Goal: Information Seeking & Learning: Learn about a topic

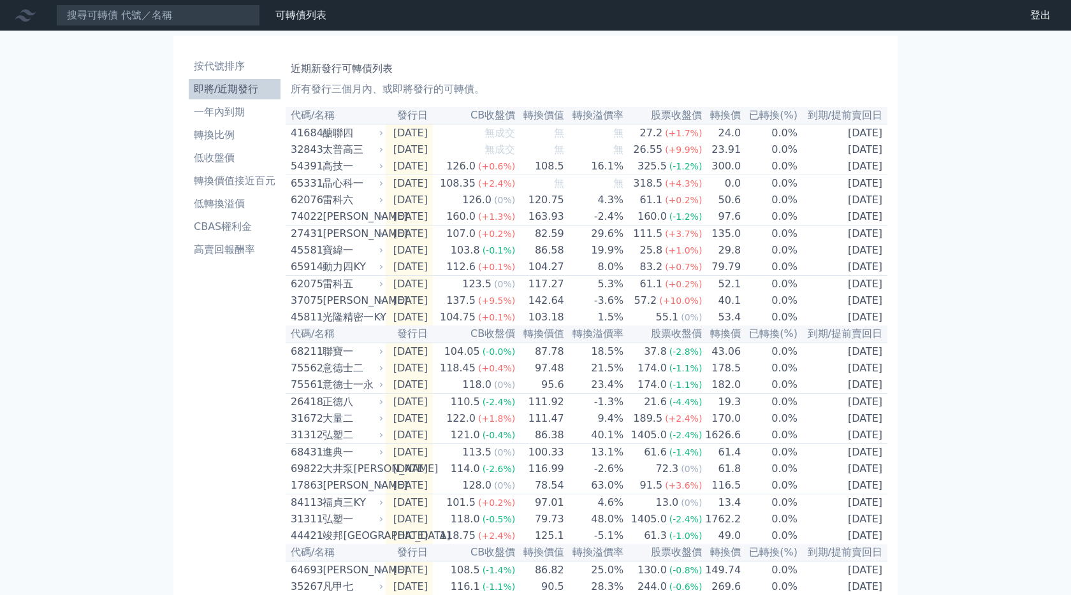
scroll to position [35, 0]
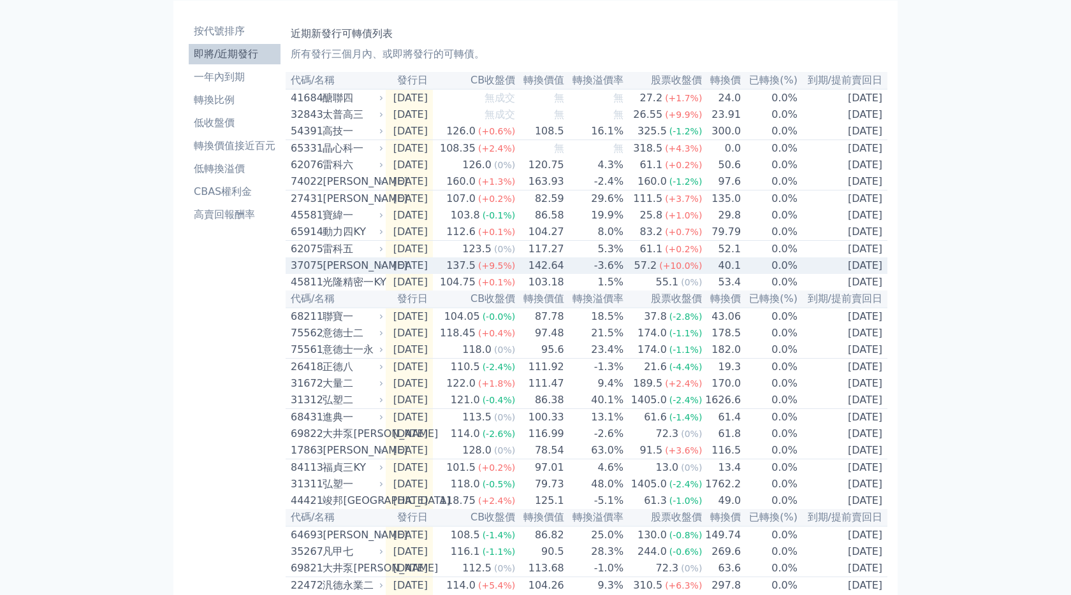
click at [386, 274] on td "[DATE]" at bounding box center [409, 266] width 47 height 17
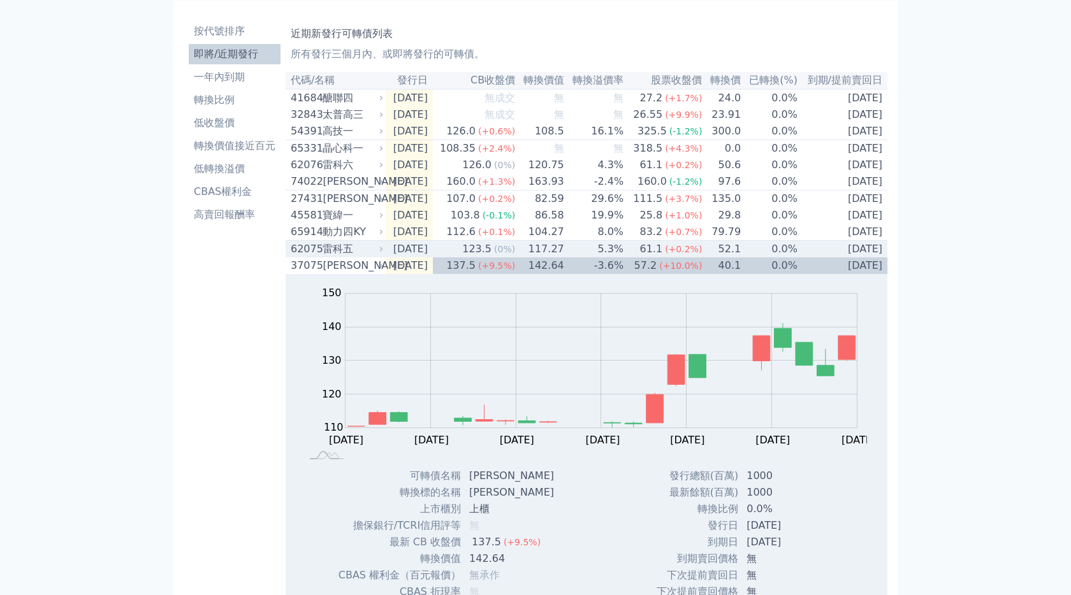
click at [429, 258] on td "[DATE]" at bounding box center [409, 249] width 47 height 17
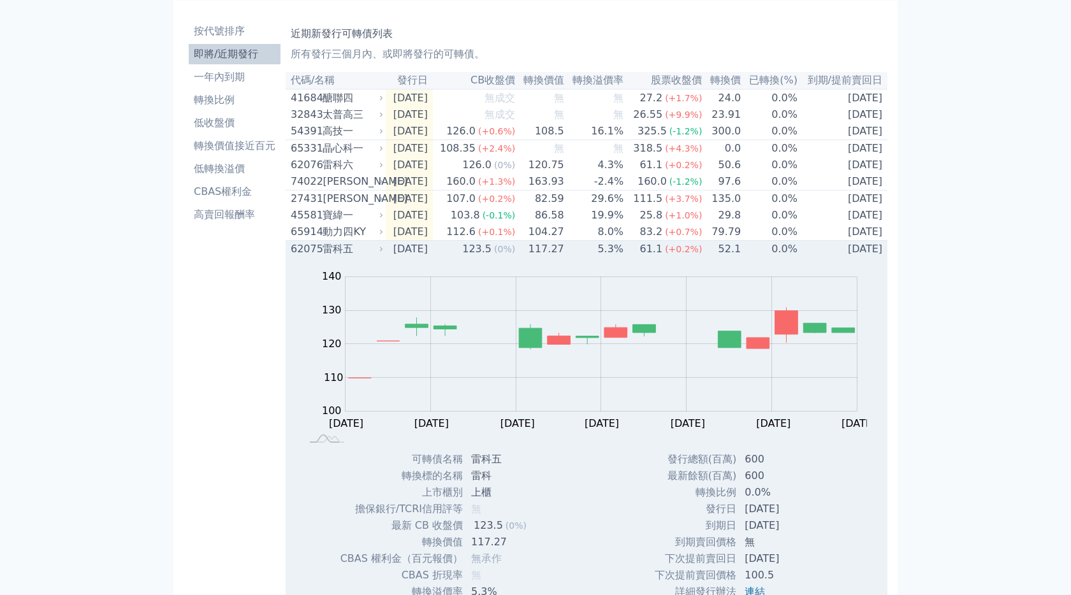
click at [429, 258] on td "[DATE]" at bounding box center [409, 249] width 47 height 17
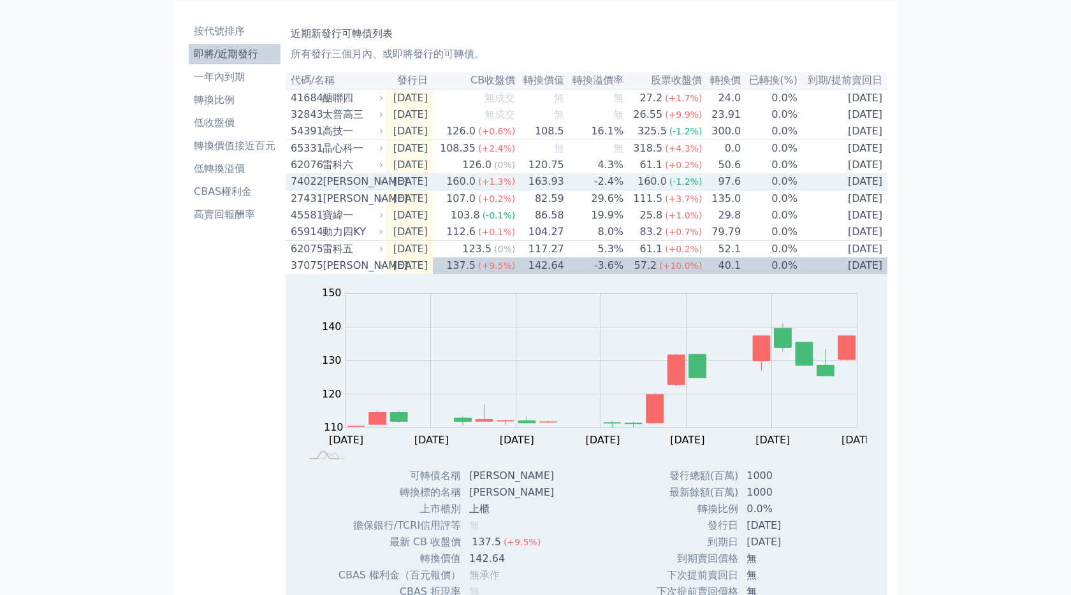
click at [433, 181] on td "[DATE]" at bounding box center [409, 181] width 47 height 17
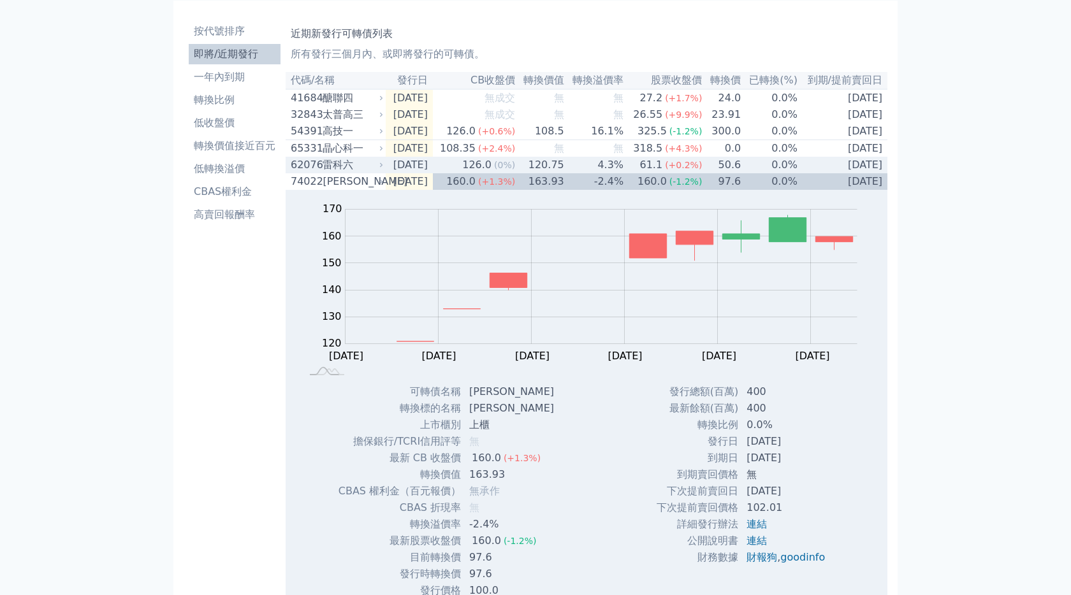
click at [433, 170] on td "[DATE]" at bounding box center [409, 165] width 47 height 17
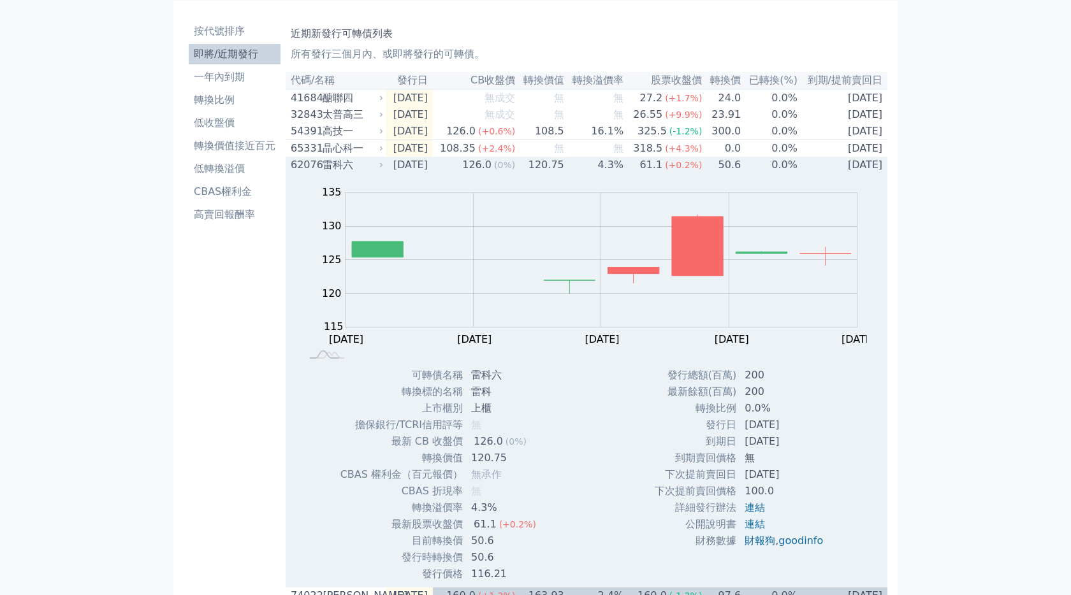
click at [433, 170] on td "[DATE]" at bounding box center [409, 165] width 47 height 17
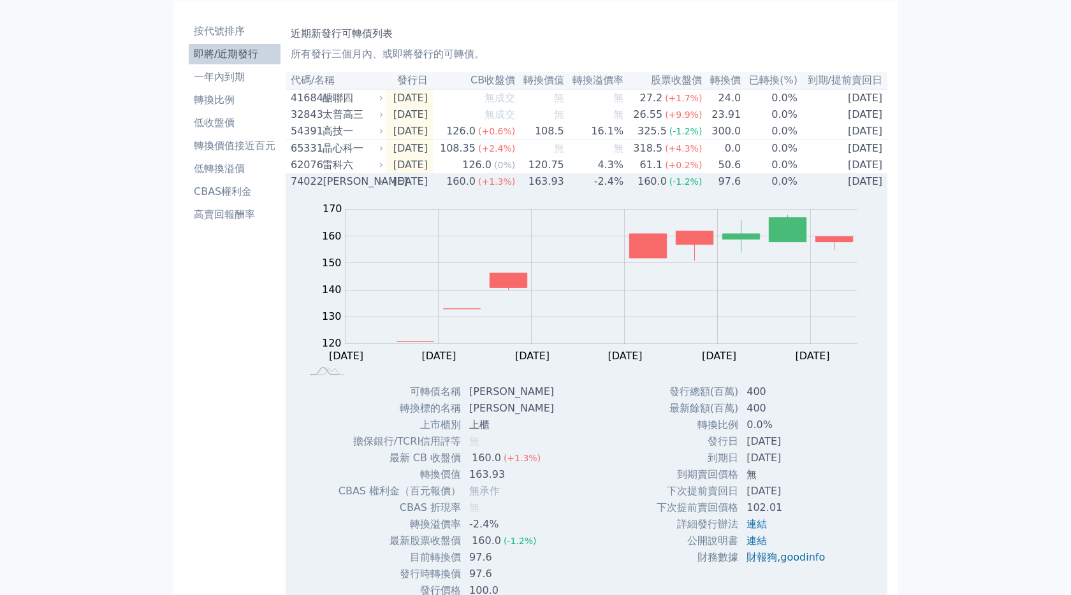
click at [433, 190] on td "[DATE]" at bounding box center [409, 181] width 47 height 17
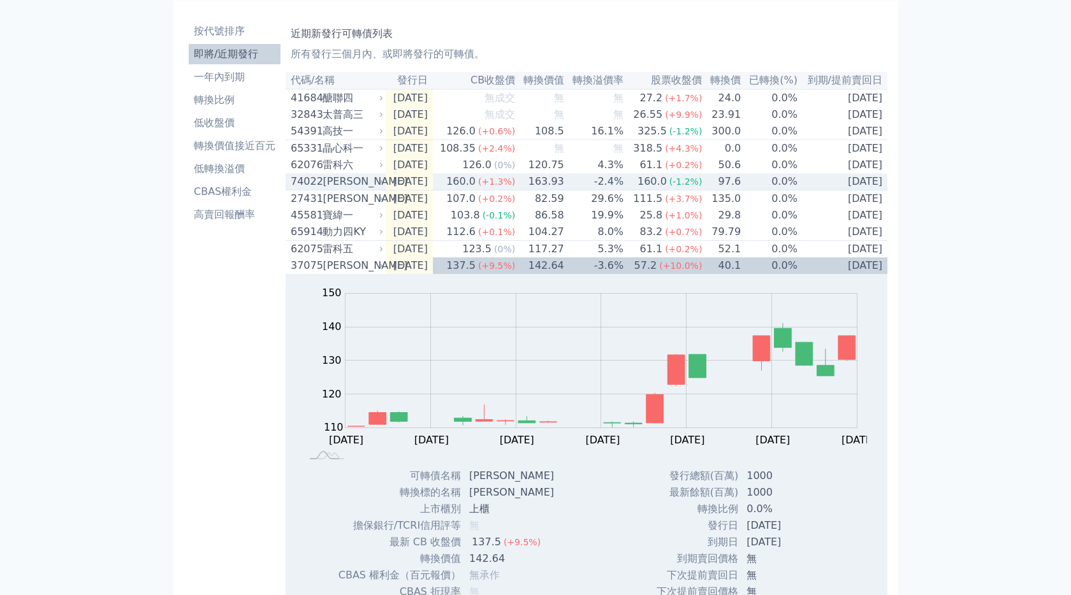
click at [433, 191] on td "[DATE]" at bounding box center [409, 181] width 47 height 17
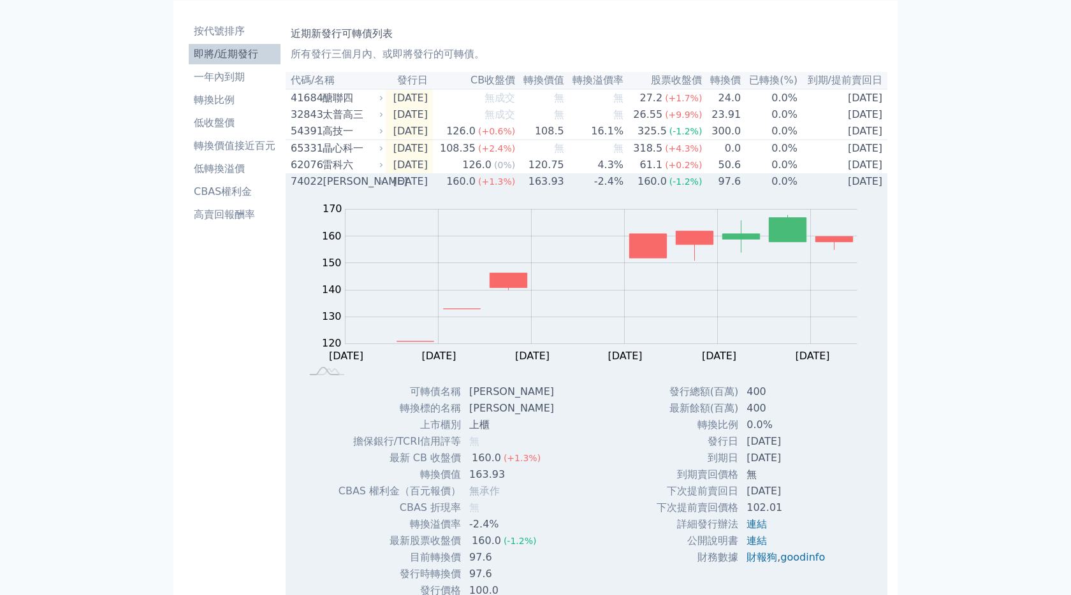
click at [433, 190] on td "[DATE]" at bounding box center [409, 181] width 47 height 17
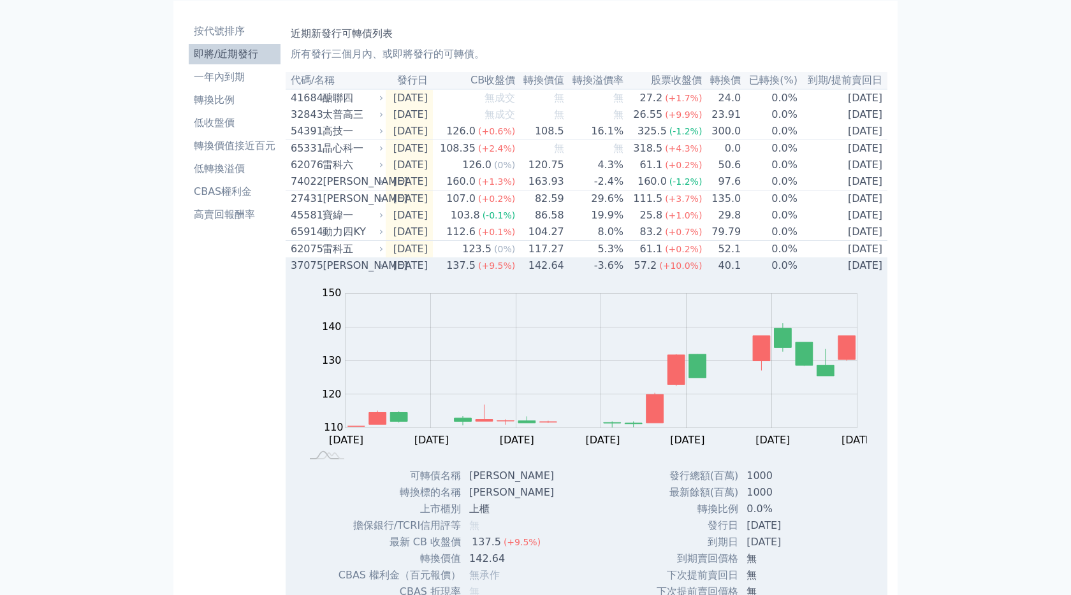
click at [430, 274] on td "[DATE]" at bounding box center [409, 266] width 47 height 17
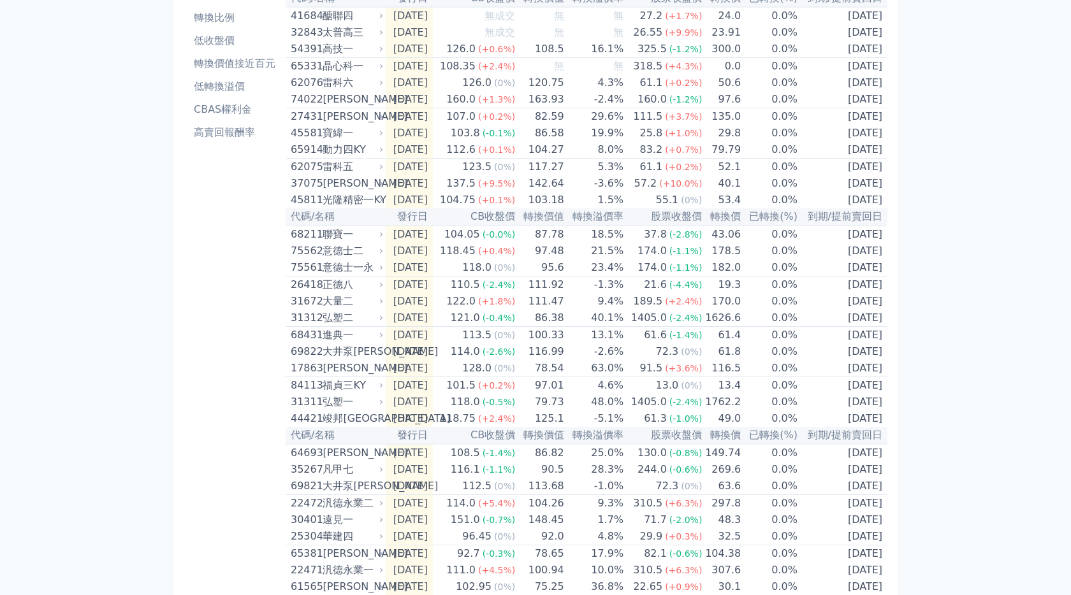
scroll to position [128, 0]
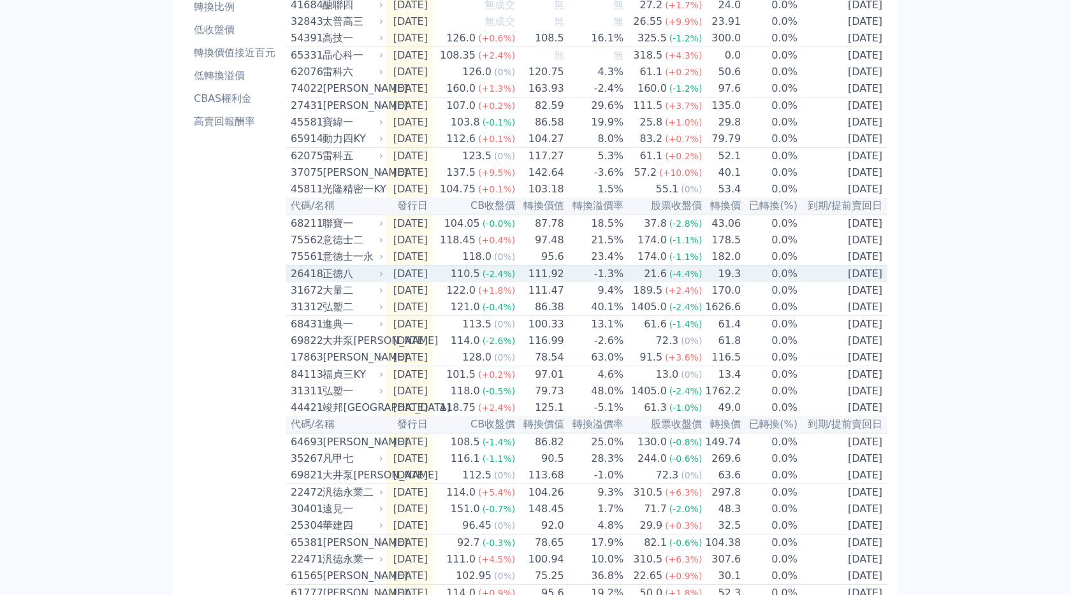
click at [416, 283] on td "[DATE]" at bounding box center [409, 274] width 47 height 17
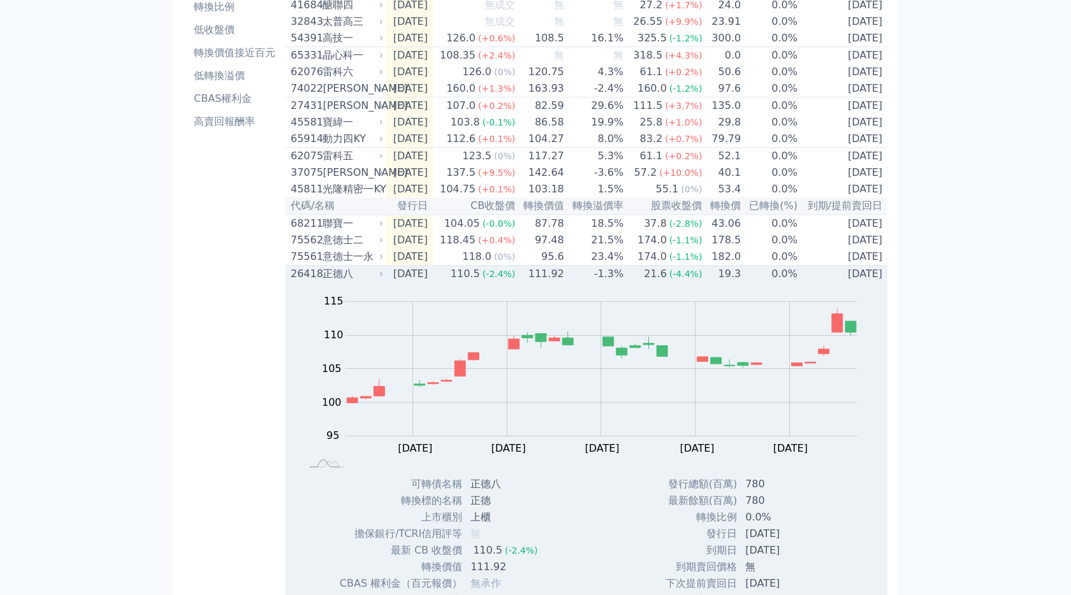
click at [416, 283] on td "[DATE]" at bounding box center [409, 274] width 47 height 17
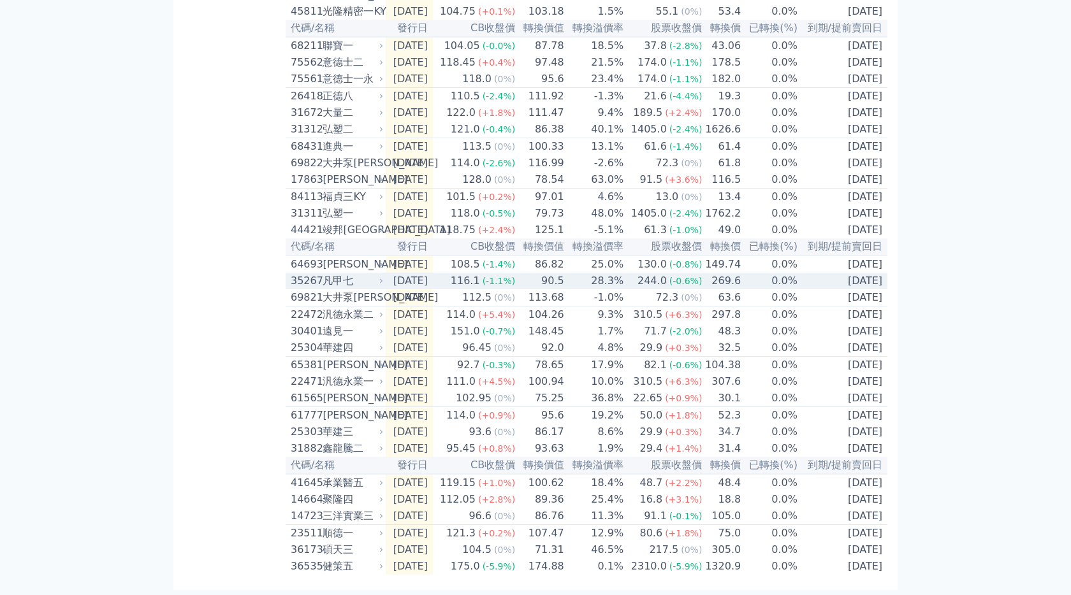
scroll to position [358, 0]
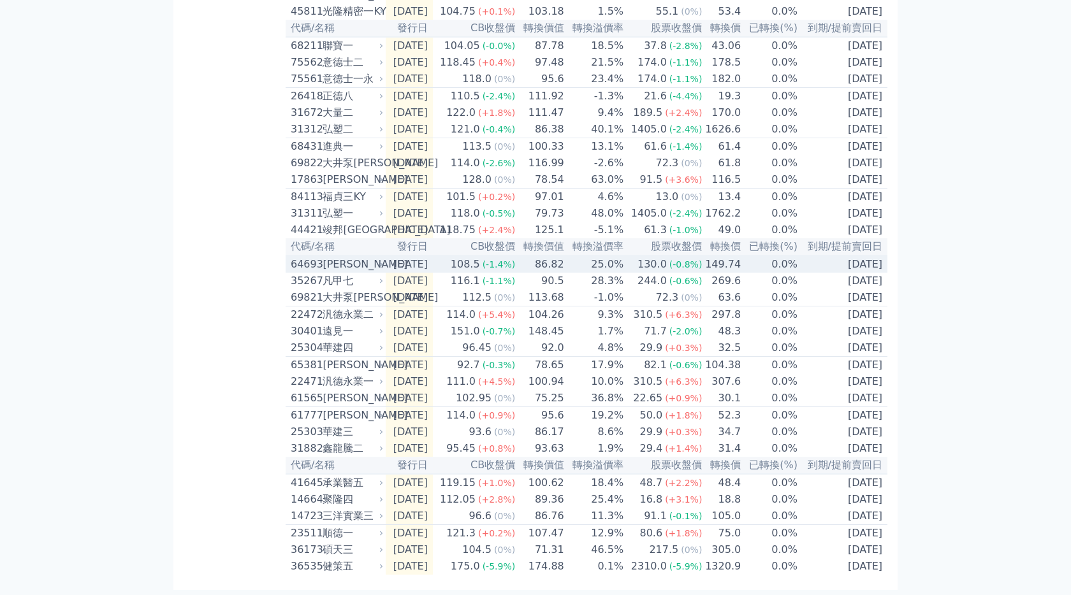
click at [433, 256] on td "[DATE]" at bounding box center [409, 264] width 47 height 17
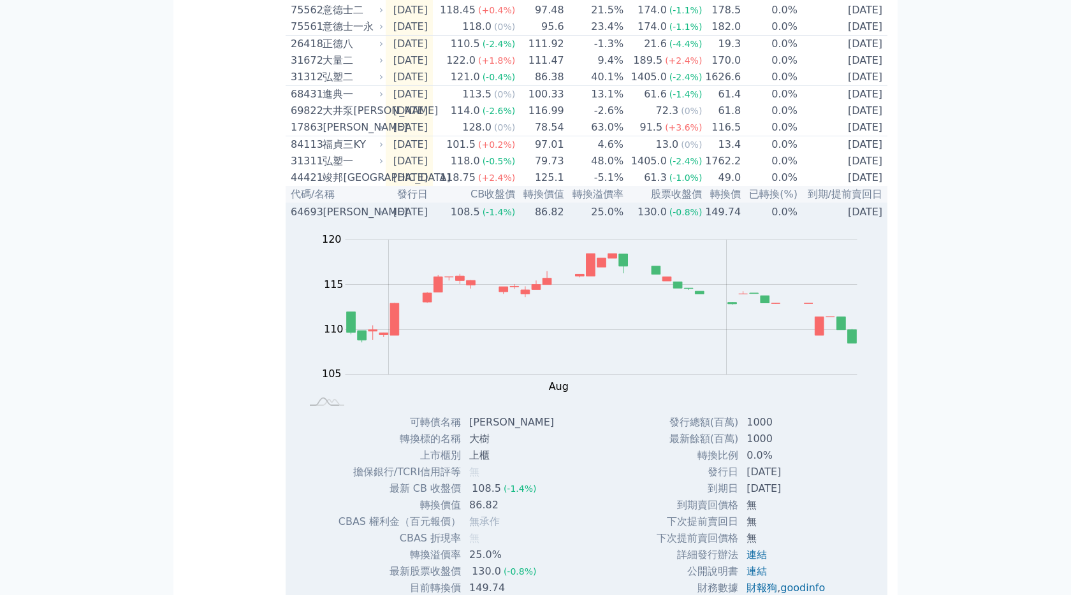
click at [433, 221] on td "[DATE]" at bounding box center [409, 211] width 47 height 17
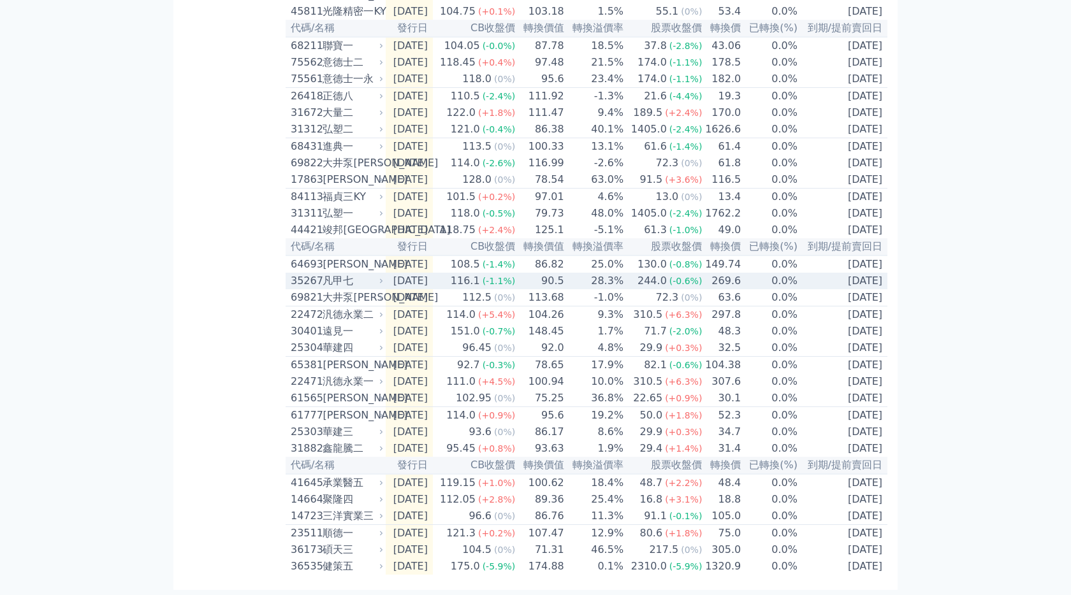
click at [432, 273] on td "[DATE]" at bounding box center [409, 281] width 47 height 17
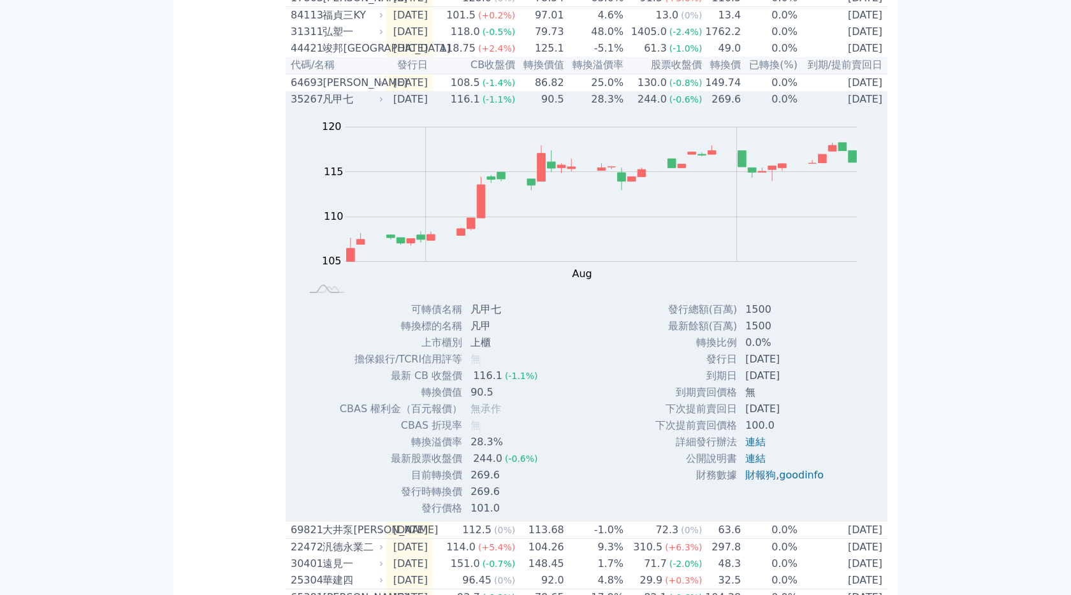
scroll to position [503, 0]
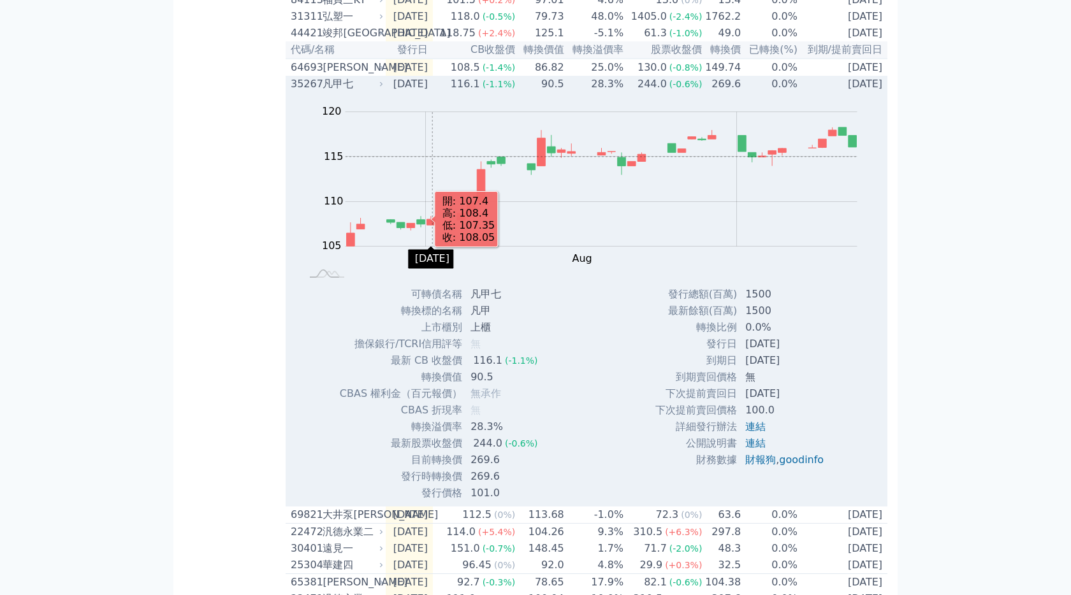
click at [433, 92] on td "[DATE]" at bounding box center [409, 84] width 47 height 17
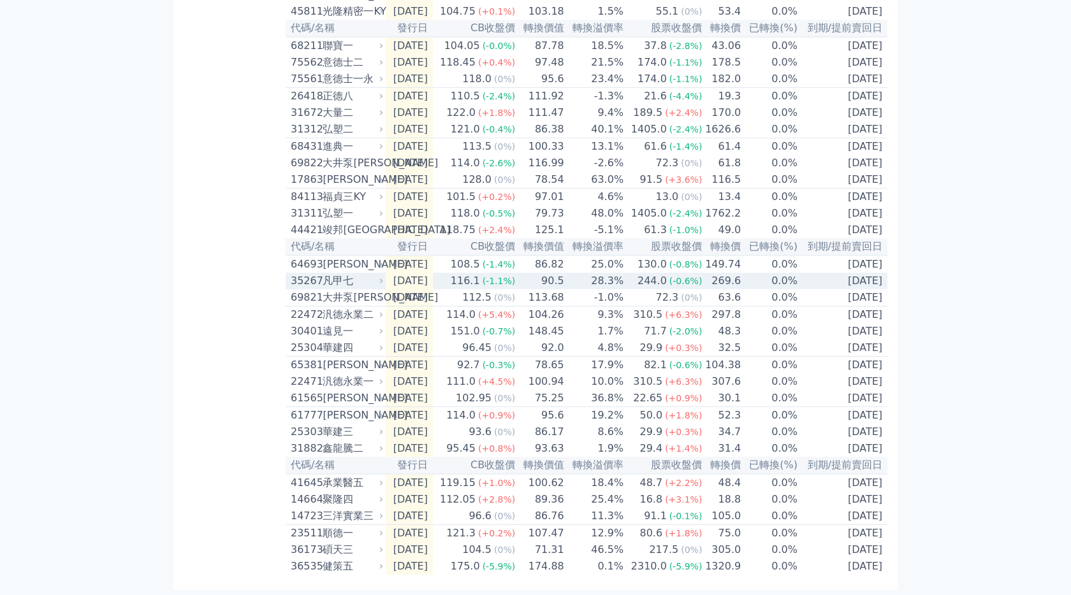
scroll to position [365, 0]
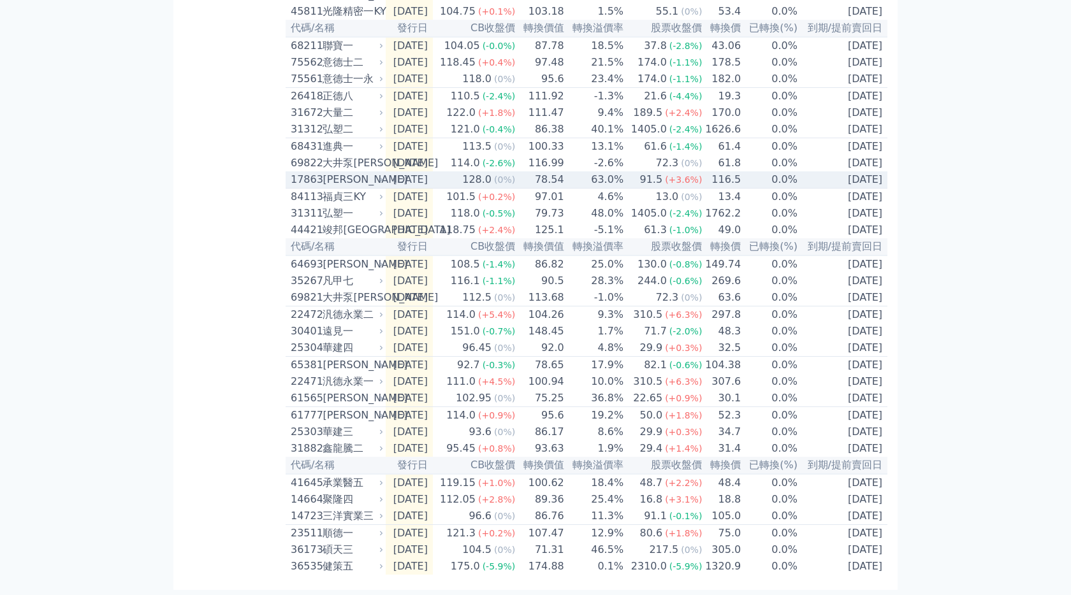
click at [410, 171] on td "[DATE]" at bounding box center [409, 179] width 47 height 17
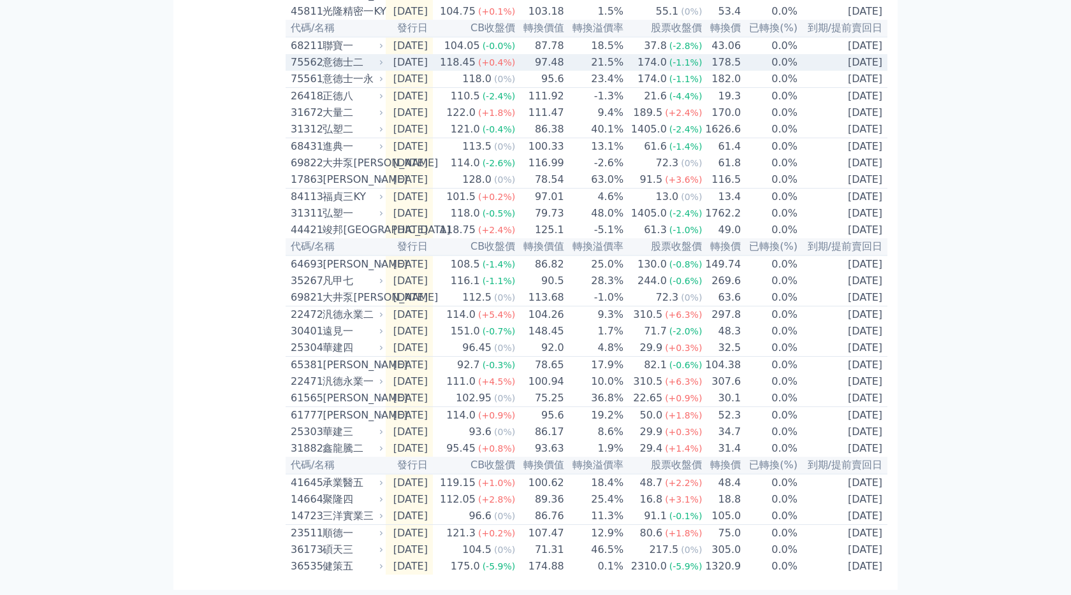
scroll to position [365, 0]
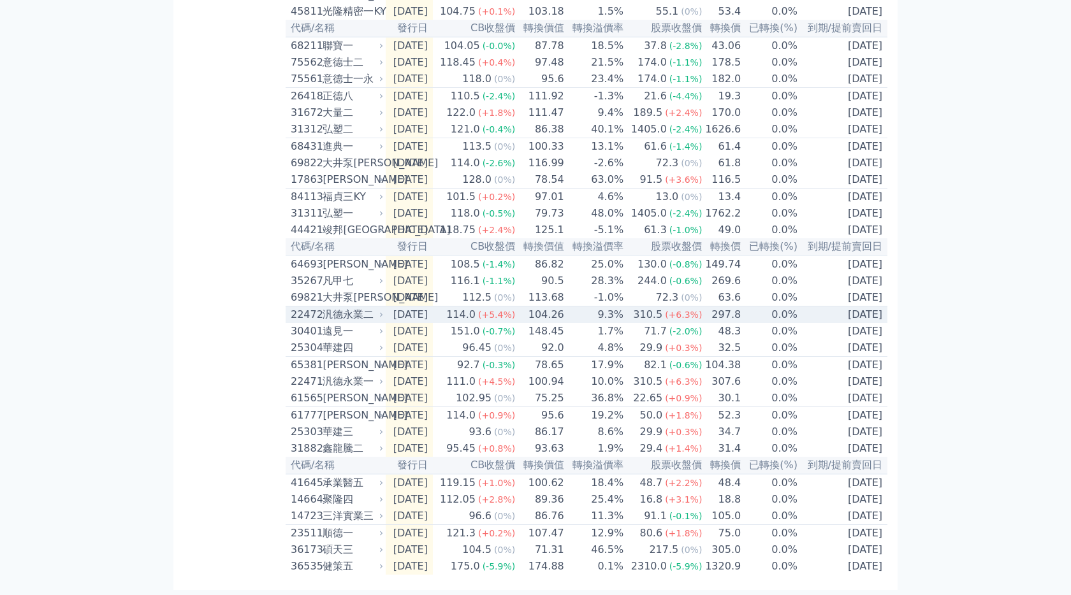
click at [383, 311] on icon at bounding box center [381, 315] width 8 height 8
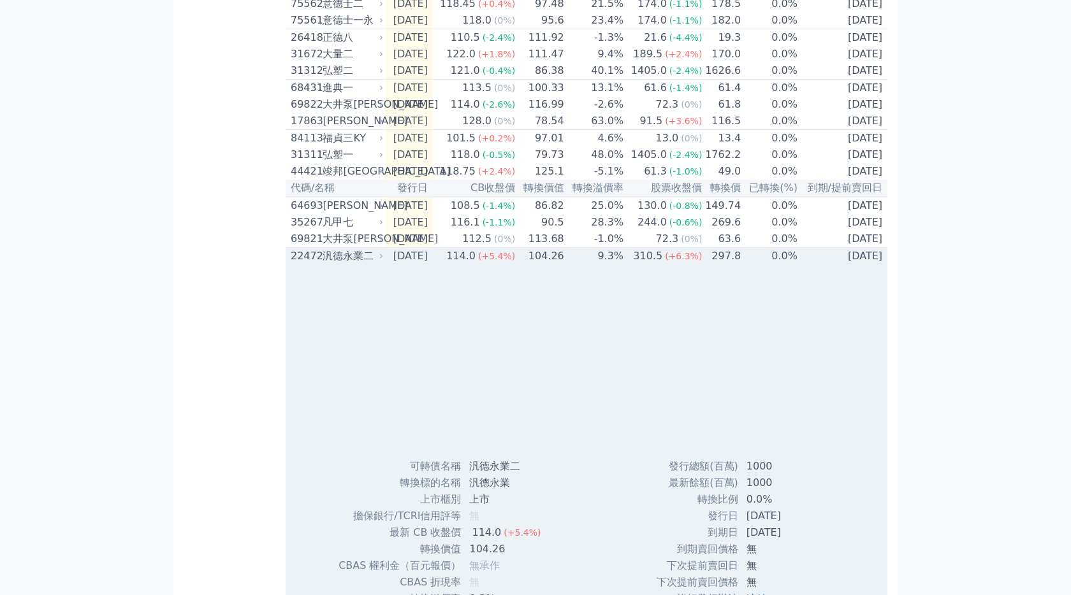
scroll to position [503, 0]
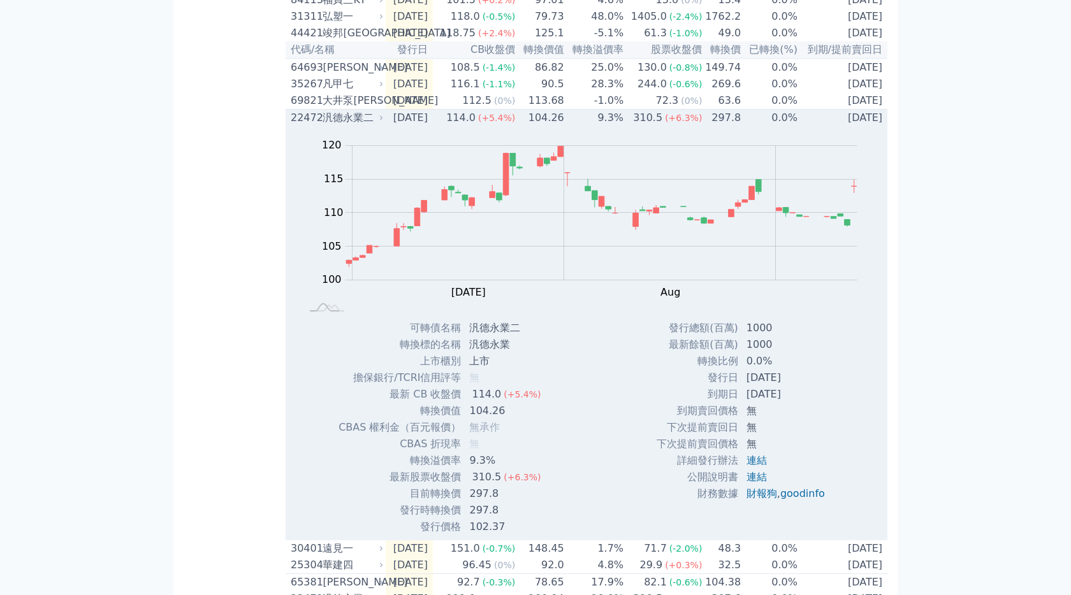
click at [368, 126] on div "汎德永業二" at bounding box center [352, 117] width 58 height 15
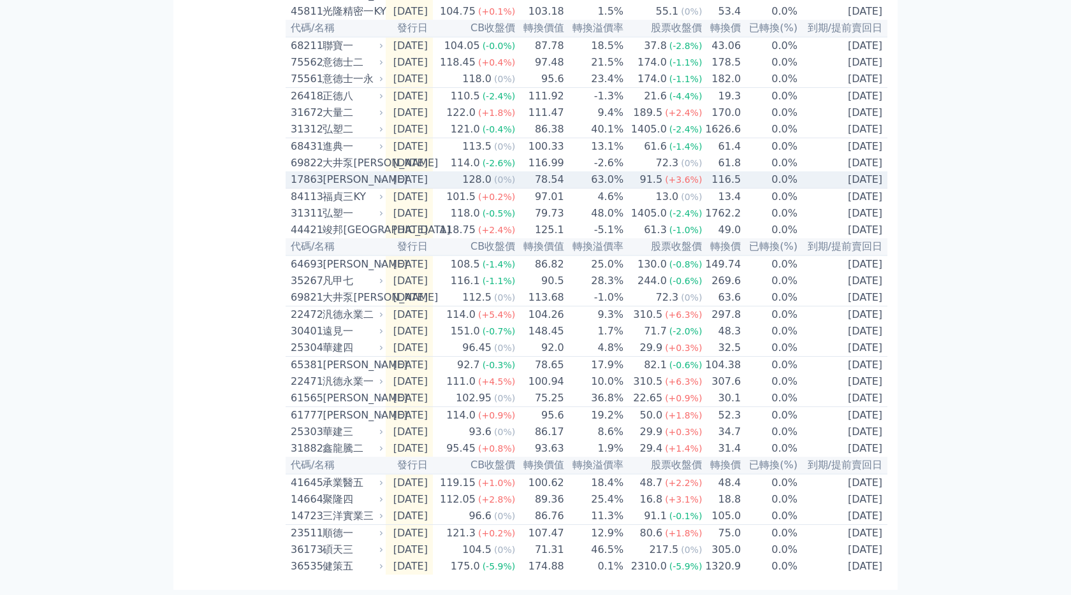
scroll to position [365, 0]
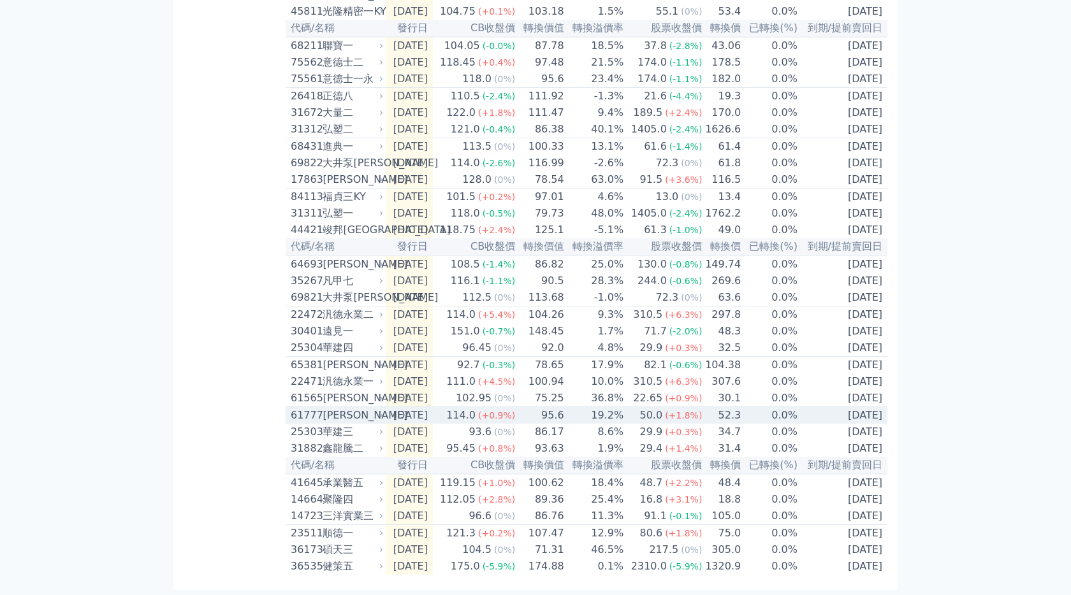
click at [391, 407] on td "[DATE]" at bounding box center [409, 415] width 47 height 17
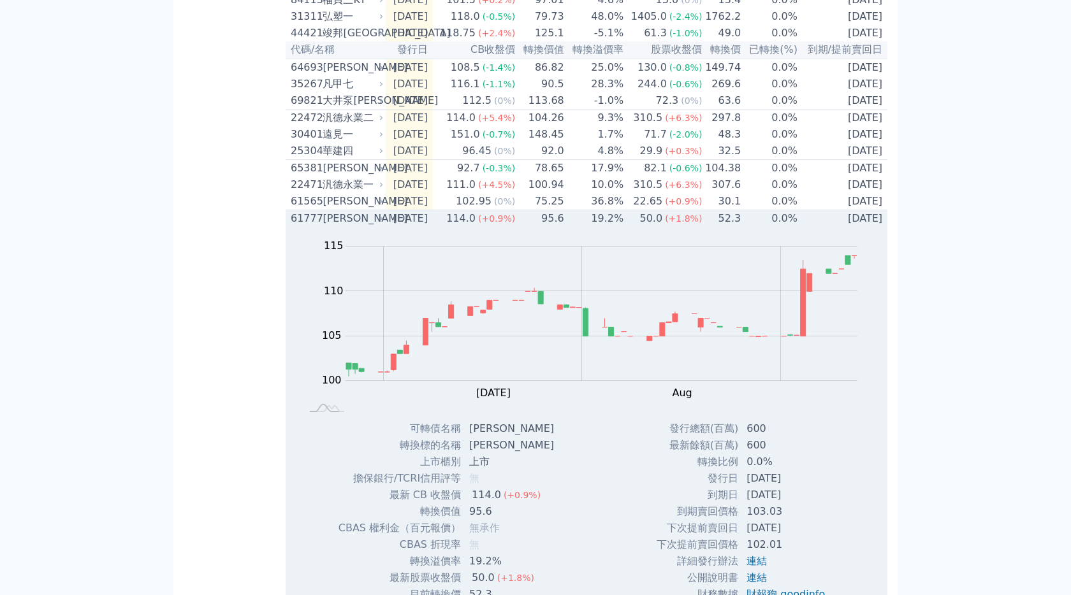
click at [412, 228] on td "[DATE]" at bounding box center [409, 218] width 47 height 17
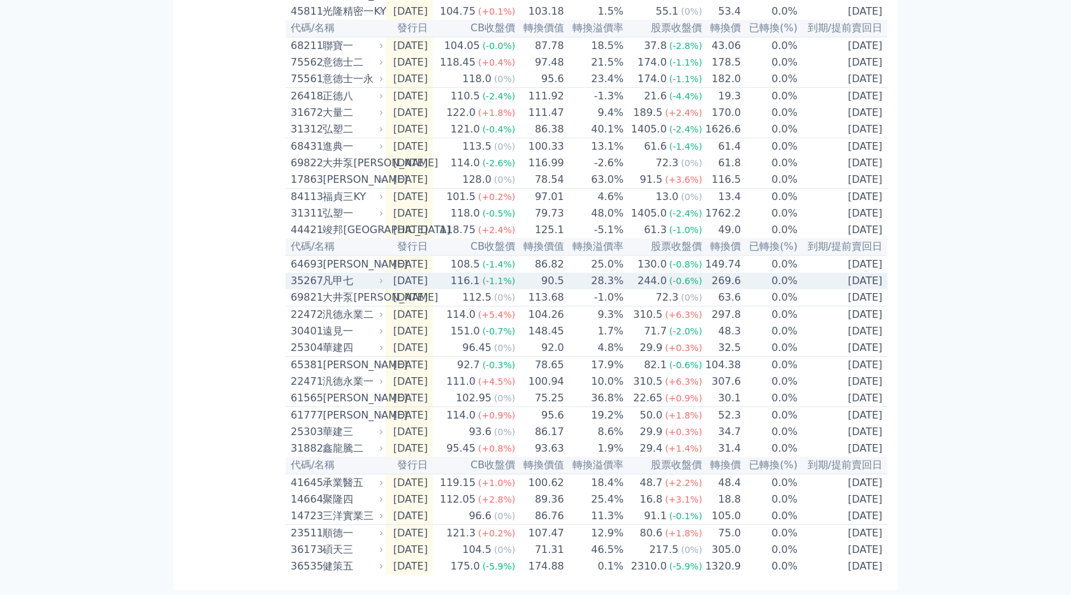
scroll to position [365, 0]
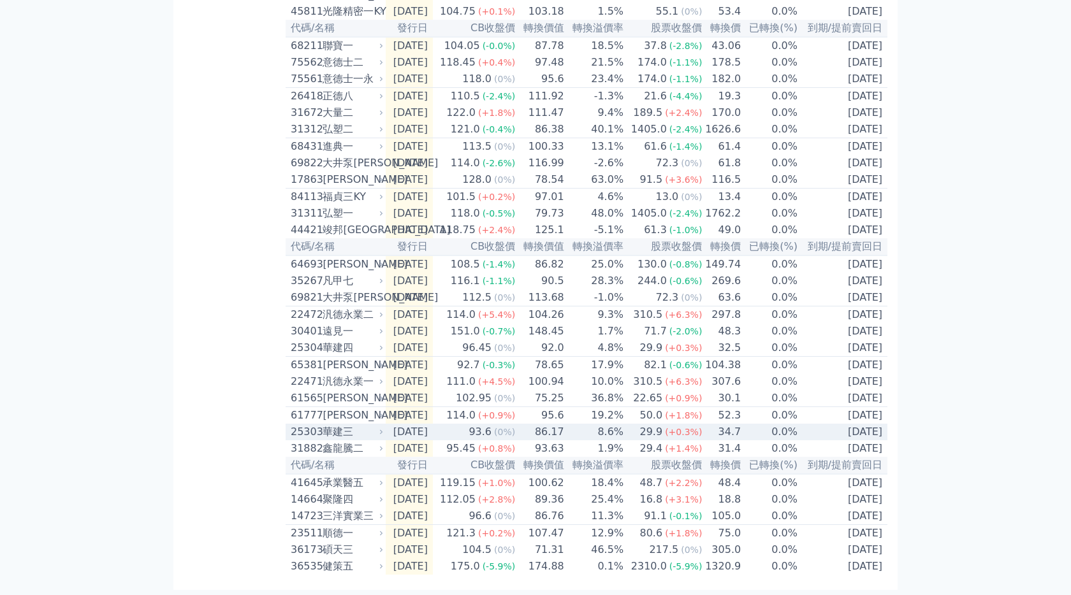
click at [388, 428] on td "[DATE]" at bounding box center [409, 432] width 47 height 17
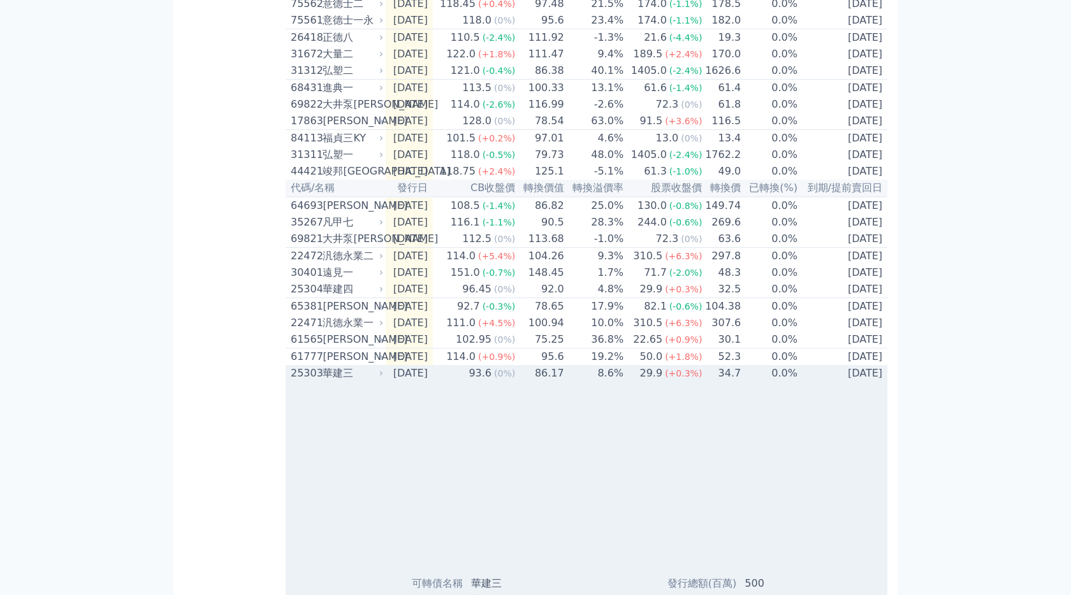
scroll to position [503, 0]
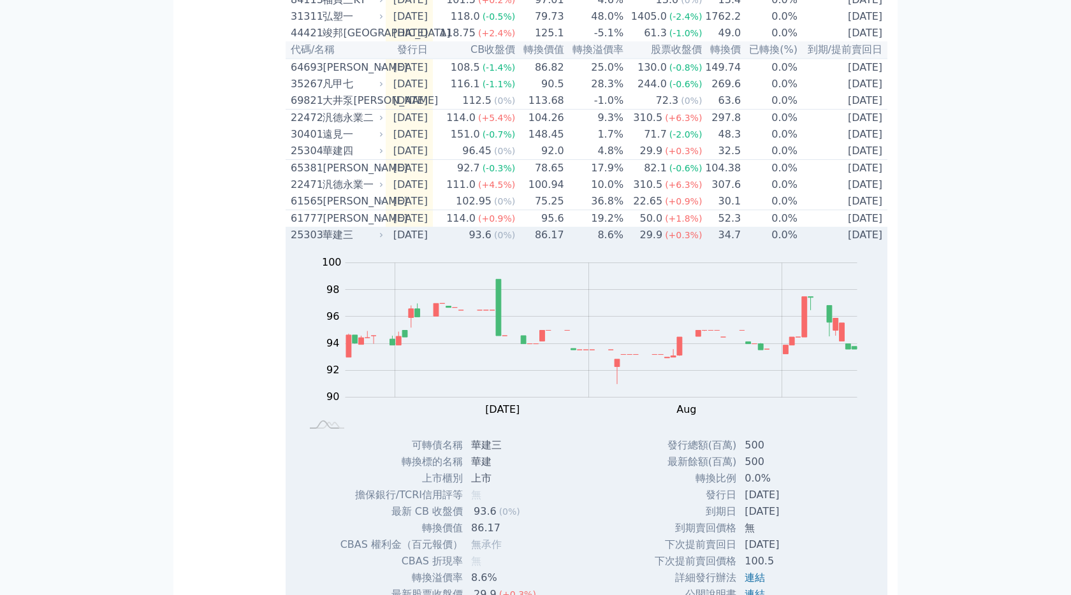
click at [381, 239] on icon at bounding box center [381, 235] width 8 height 8
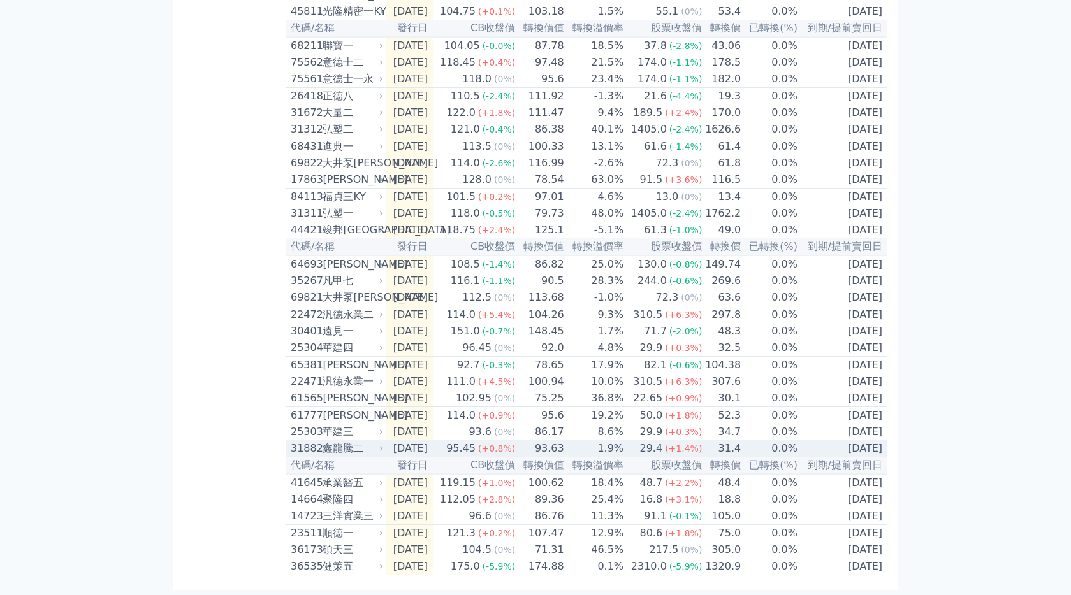
click at [374, 441] on div "鑫龍騰二" at bounding box center [352, 448] width 58 height 15
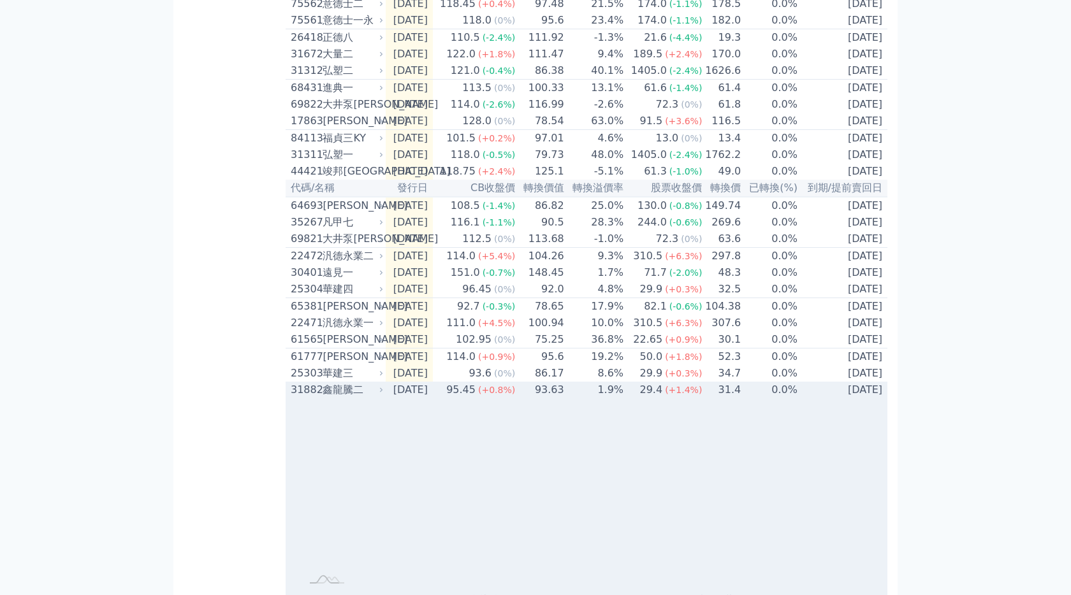
scroll to position [503, 0]
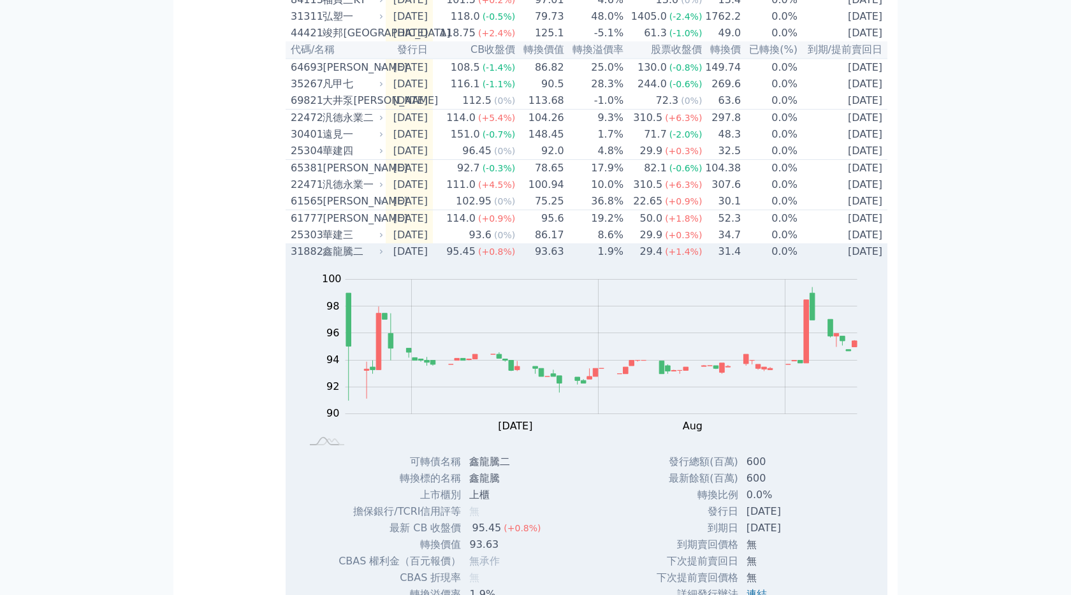
click at [377, 259] on div "鑫龍騰二" at bounding box center [352, 251] width 58 height 15
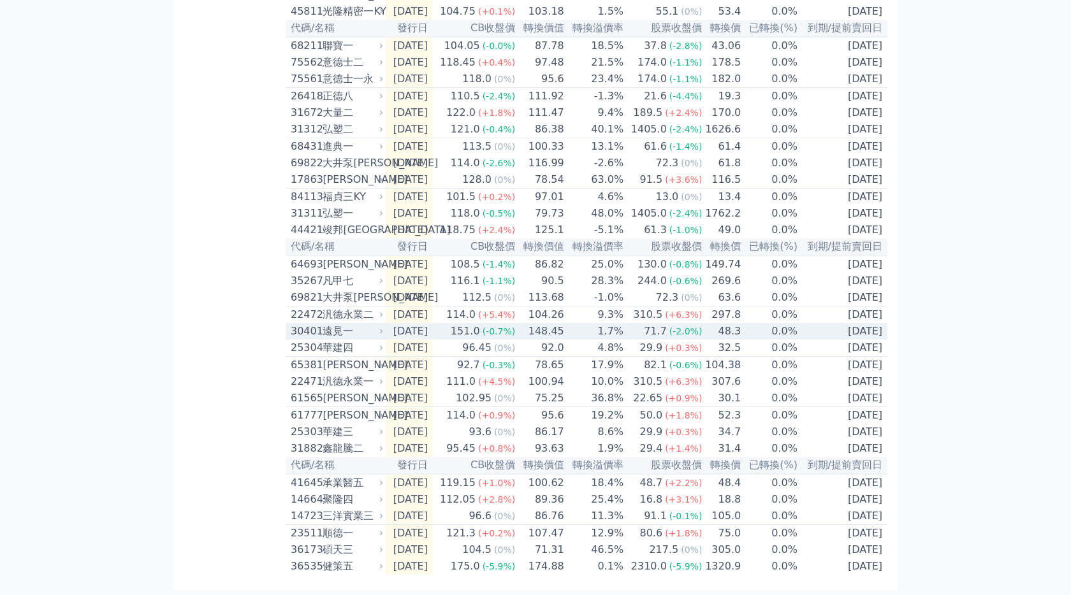
scroll to position [365, 0]
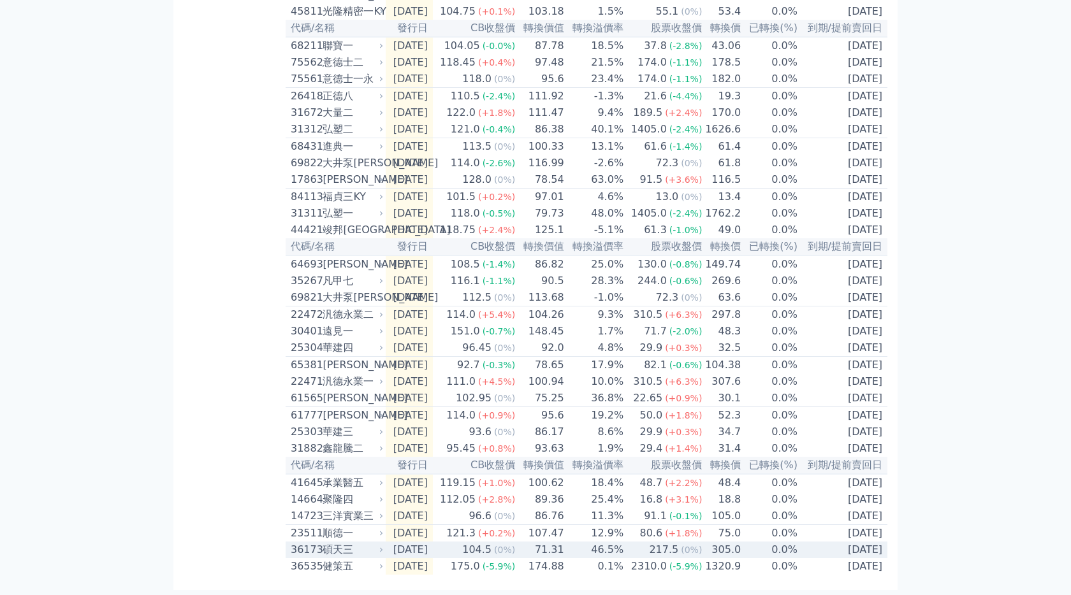
click at [353, 550] on div "碩天三" at bounding box center [352, 550] width 58 height 15
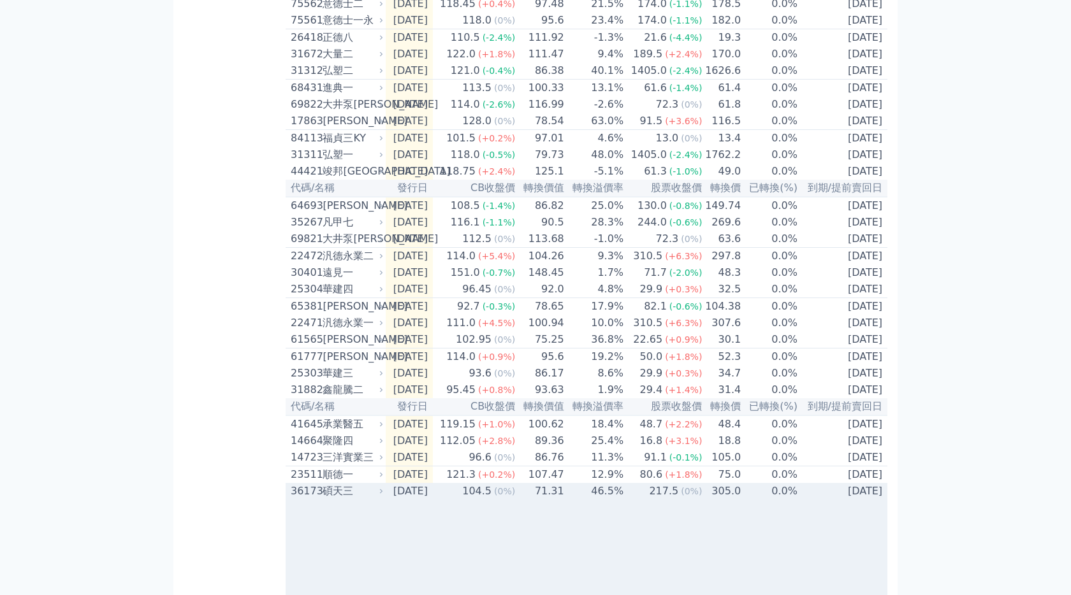
scroll to position [503, 0]
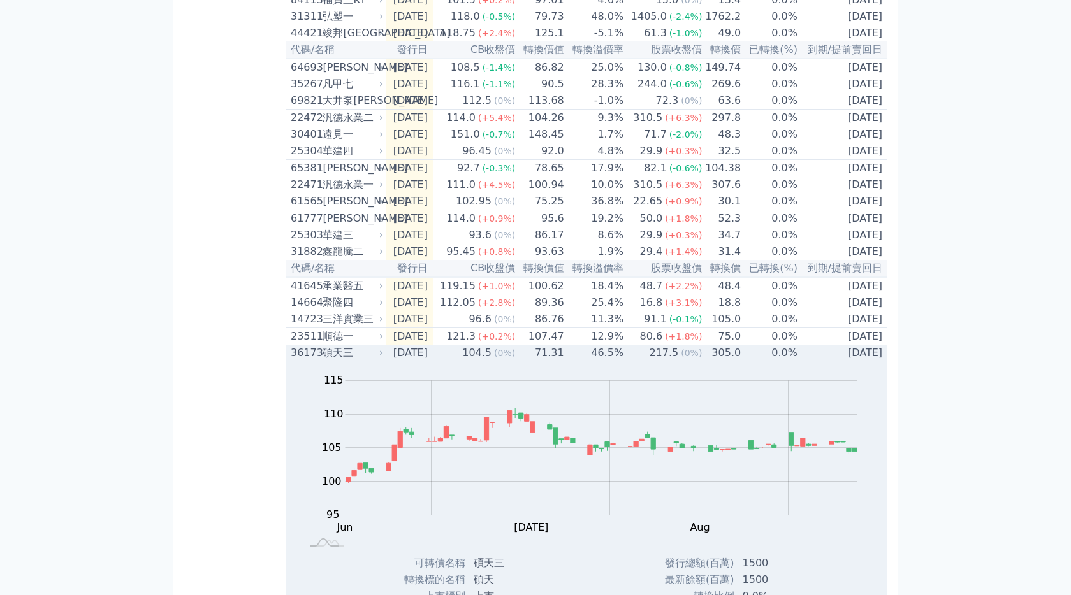
click at [367, 361] on div "碩天三" at bounding box center [352, 353] width 58 height 15
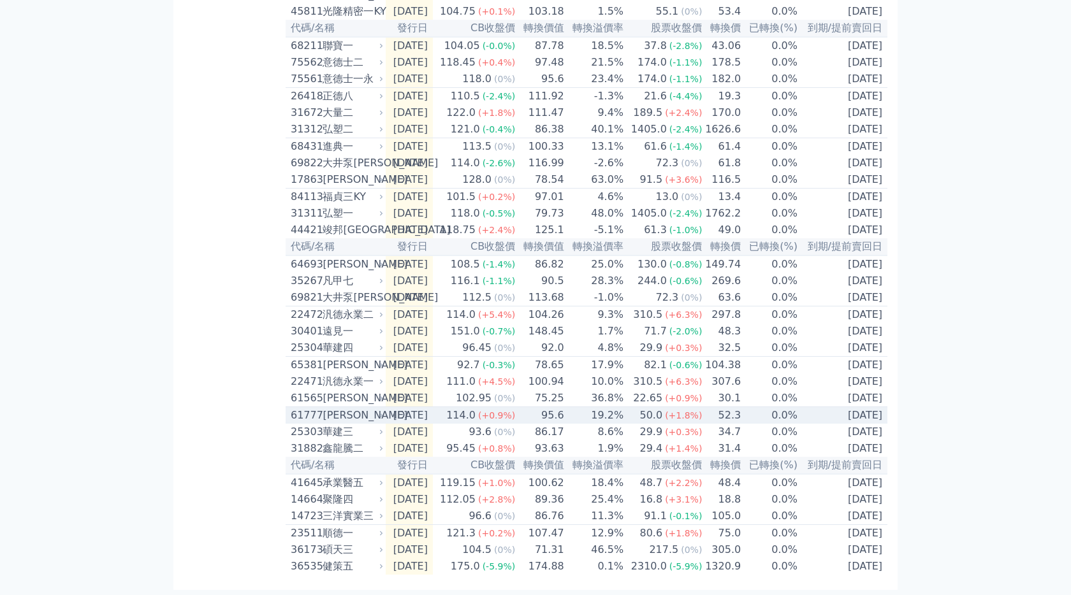
scroll to position [365, 0]
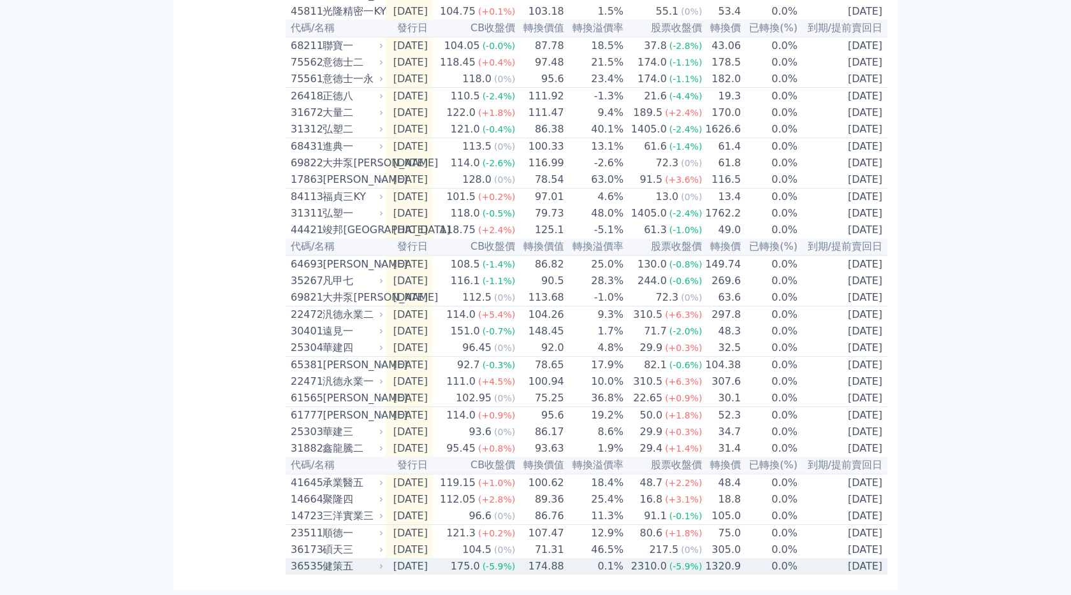
click at [351, 564] on div "健策五" at bounding box center [352, 566] width 58 height 15
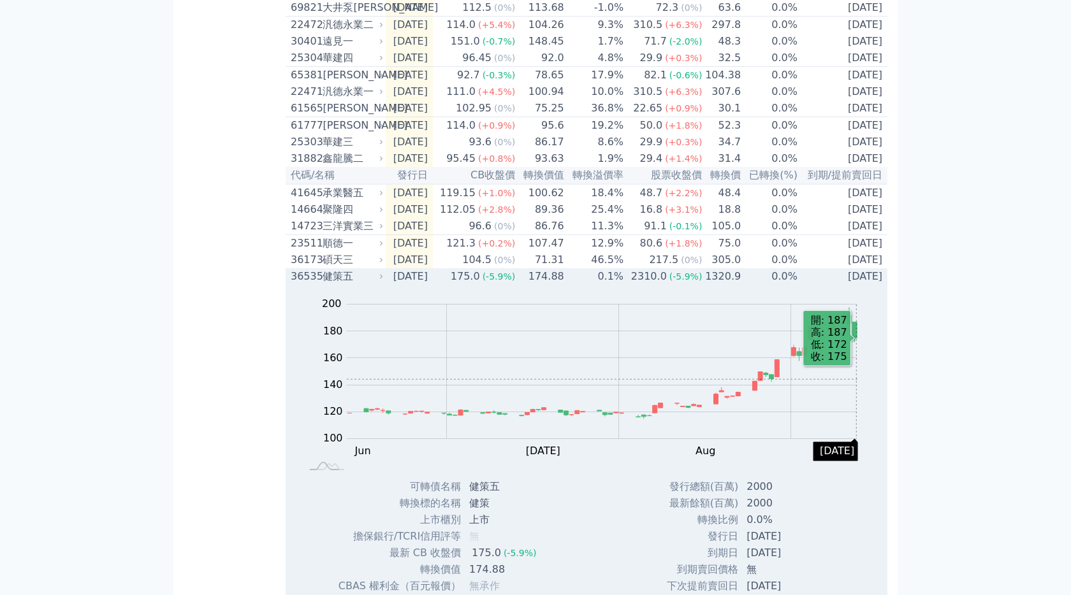
scroll to position [779, 0]
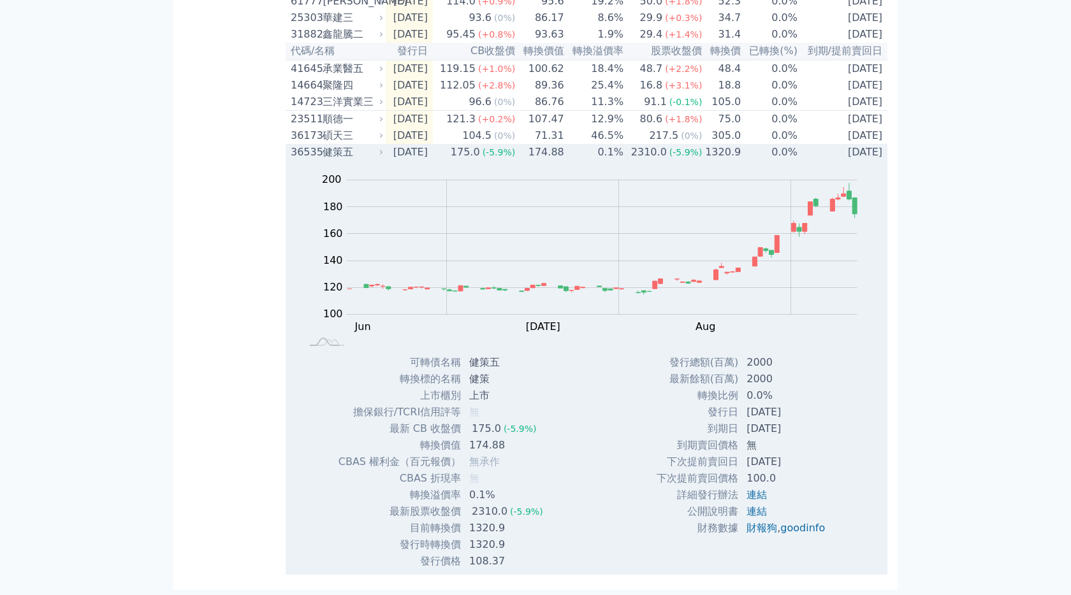
click at [340, 152] on div "健策五" at bounding box center [352, 152] width 58 height 15
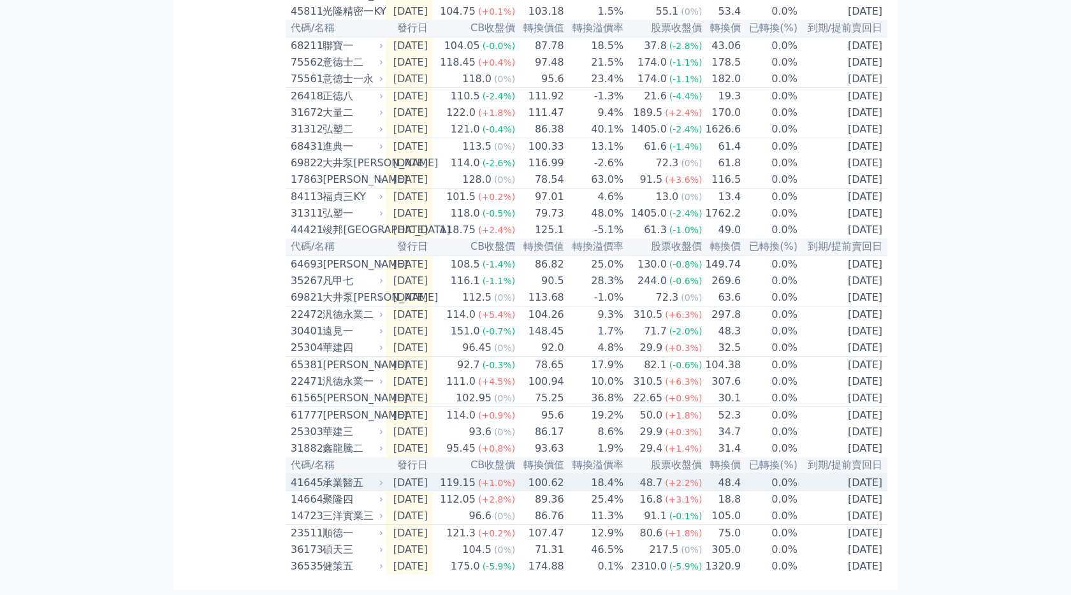
click at [374, 476] on div "承業醫五" at bounding box center [352, 483] width 58 height 15
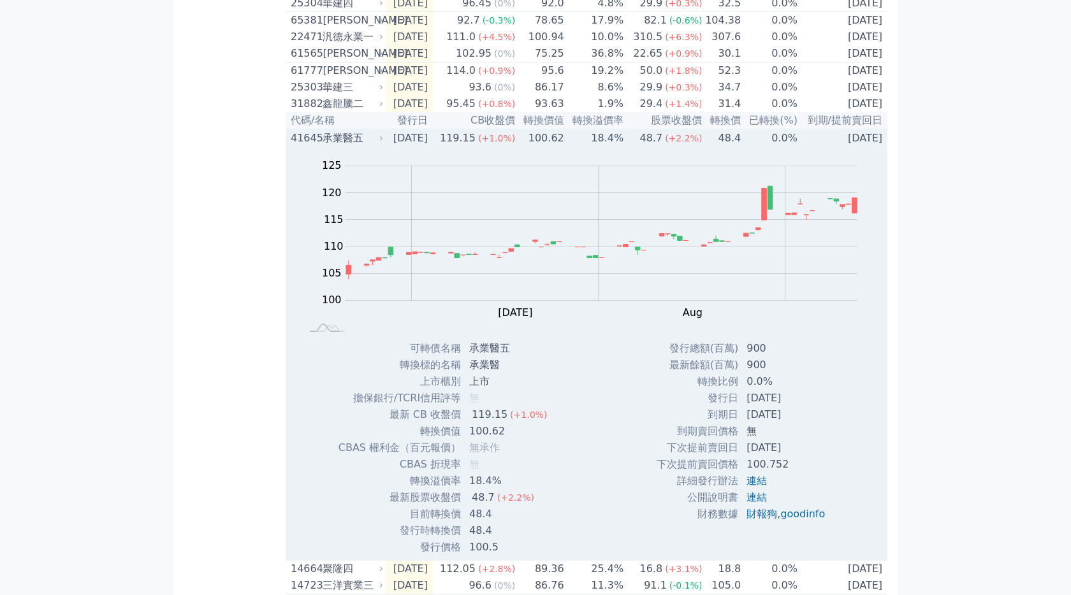
scroll to position [779, 0]
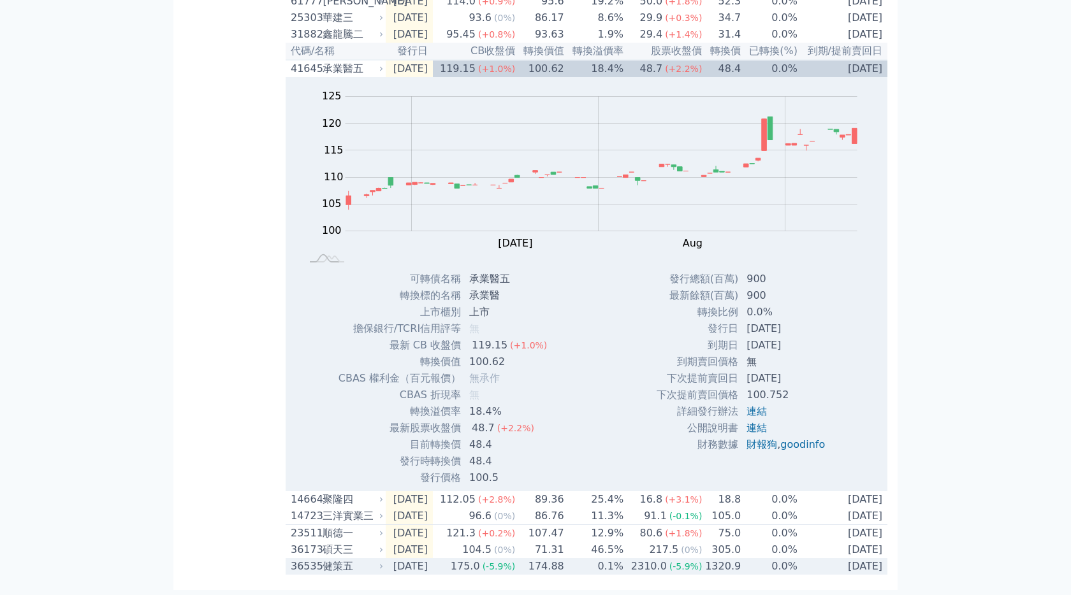
click at [375, 567] on div "健策五" at bounding box center [352, 566] width 58 height 15
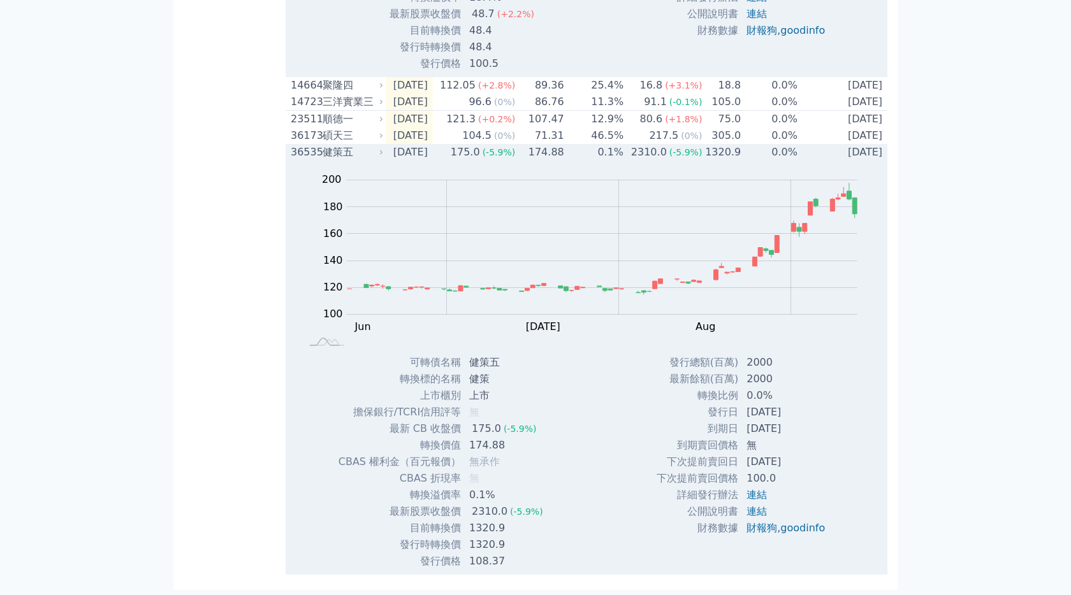
scroll to position [1193, 0]
click at [354, 156] on div "健策五" at bounding box center [352, 152] width 58 height 15
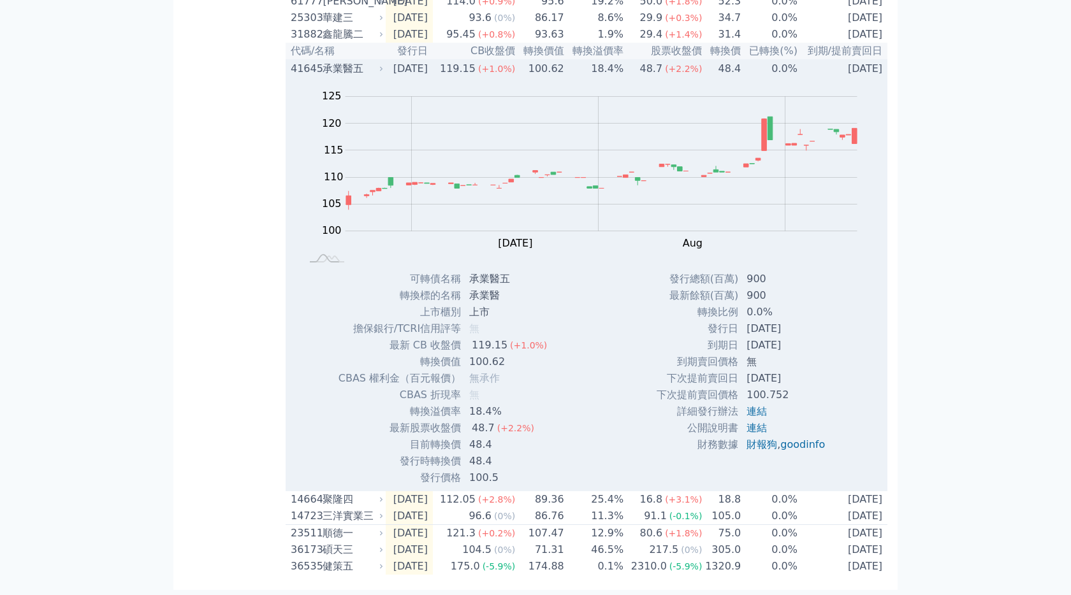
click at [360, 61] on div "承業醫五" at bounding box center [352, 68] width 58 height 15
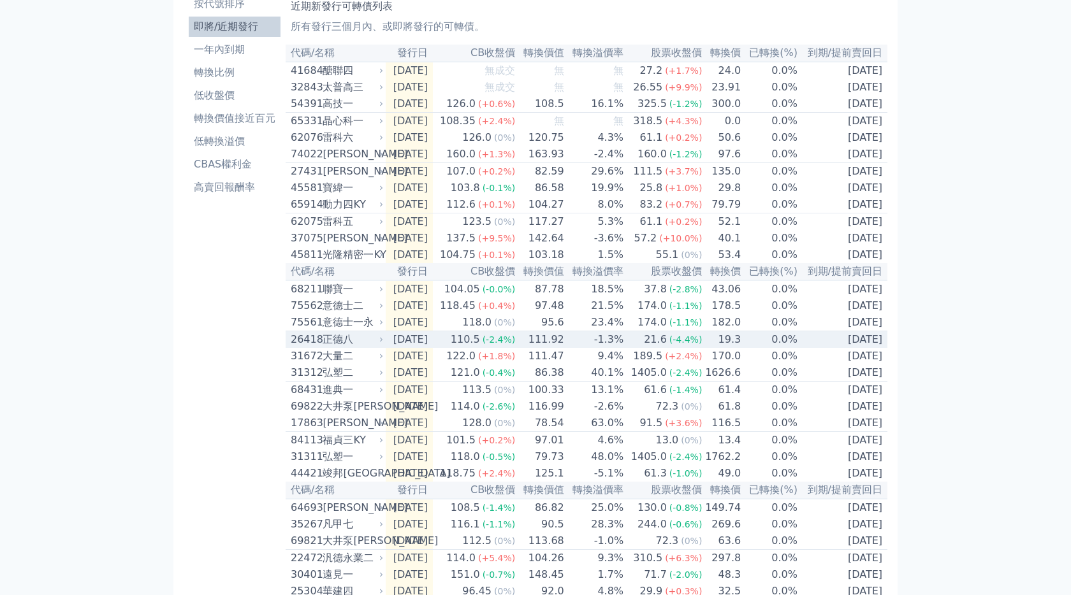
scroll to position [0, 0]
